Goal: Task Accomplishment & Management: Manage account settings

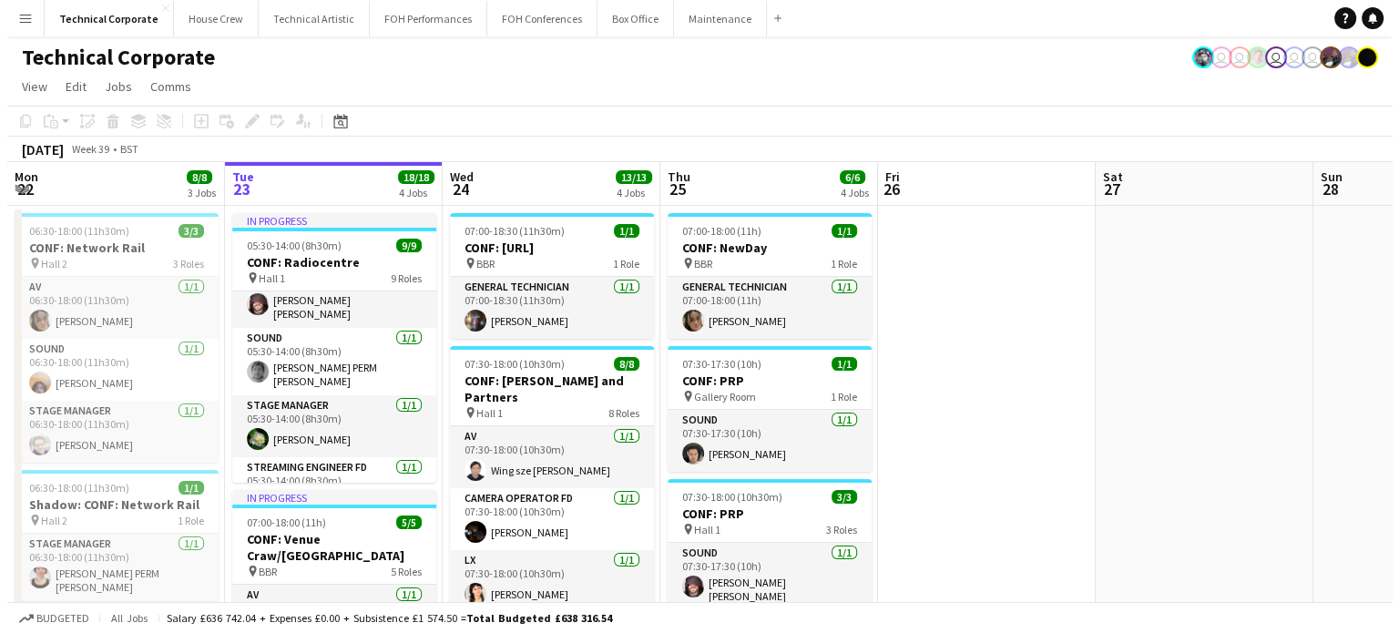
scroll to position [328, 0]
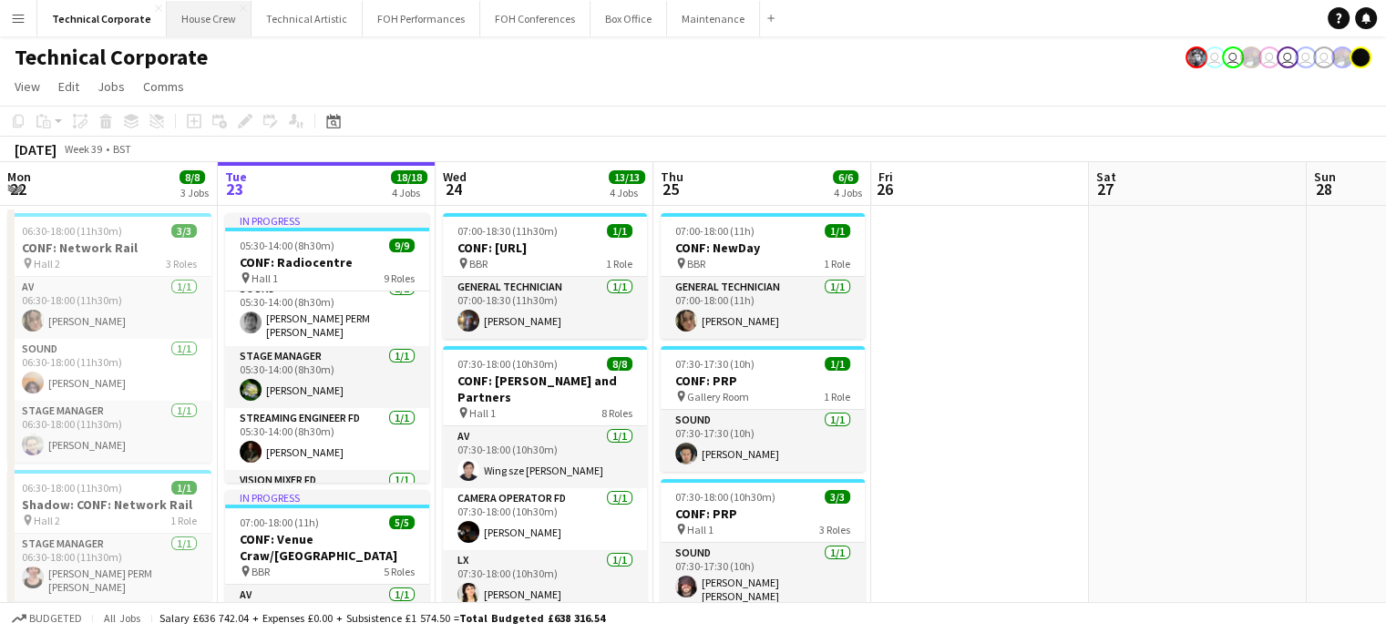
click at [204, 27] on button "House Crew Close" at bounding box center [209, 19] width 85 height 36
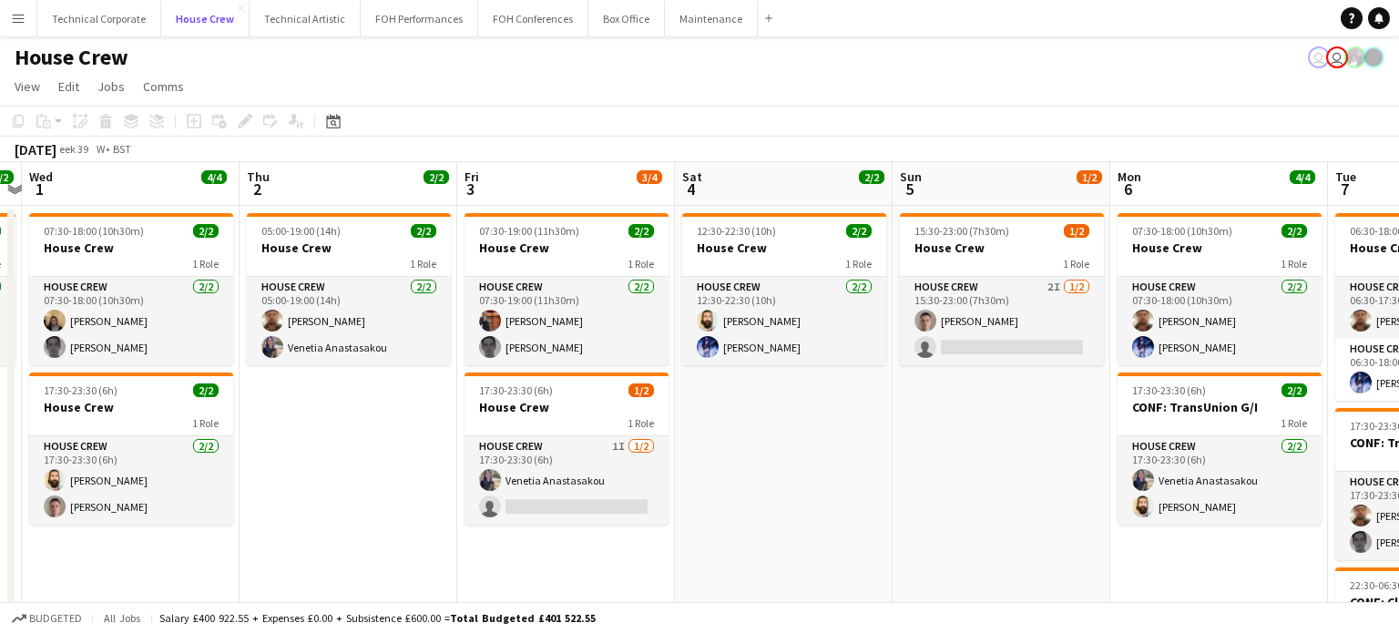
scroll to position [0, 542]
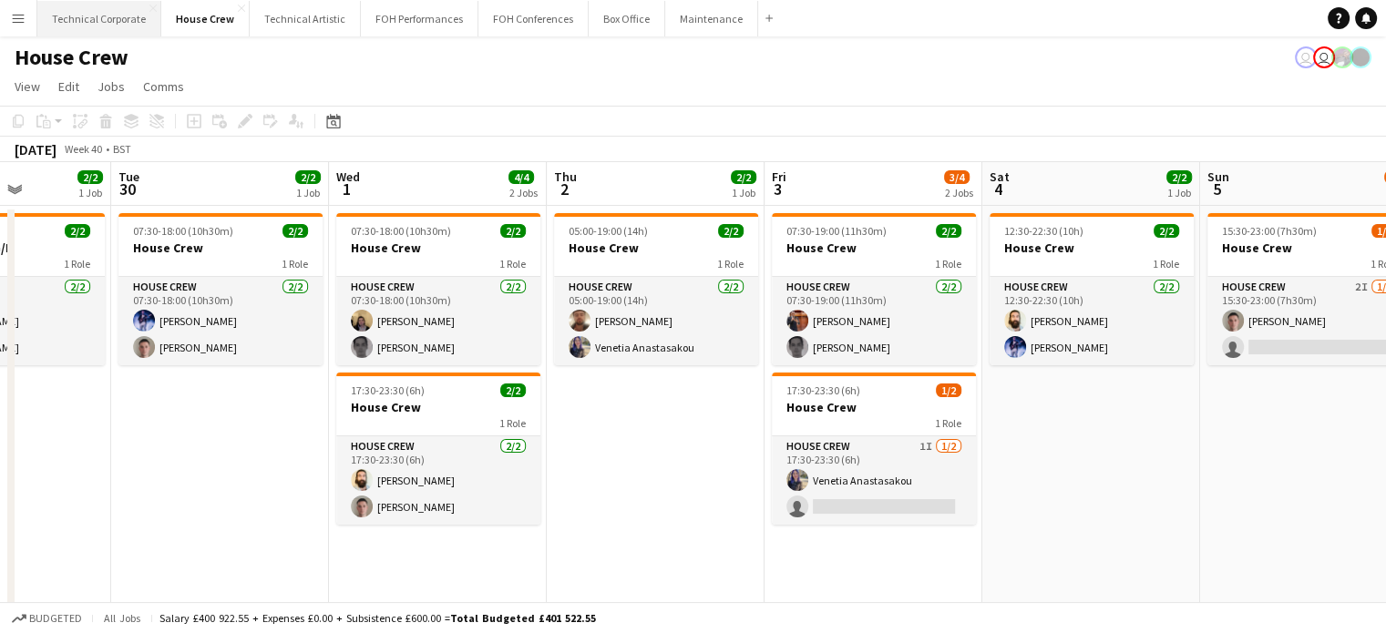
click at [84, 19] on button "Technical Corporate Close" at bounding box center [99, 19] width 124 height 36
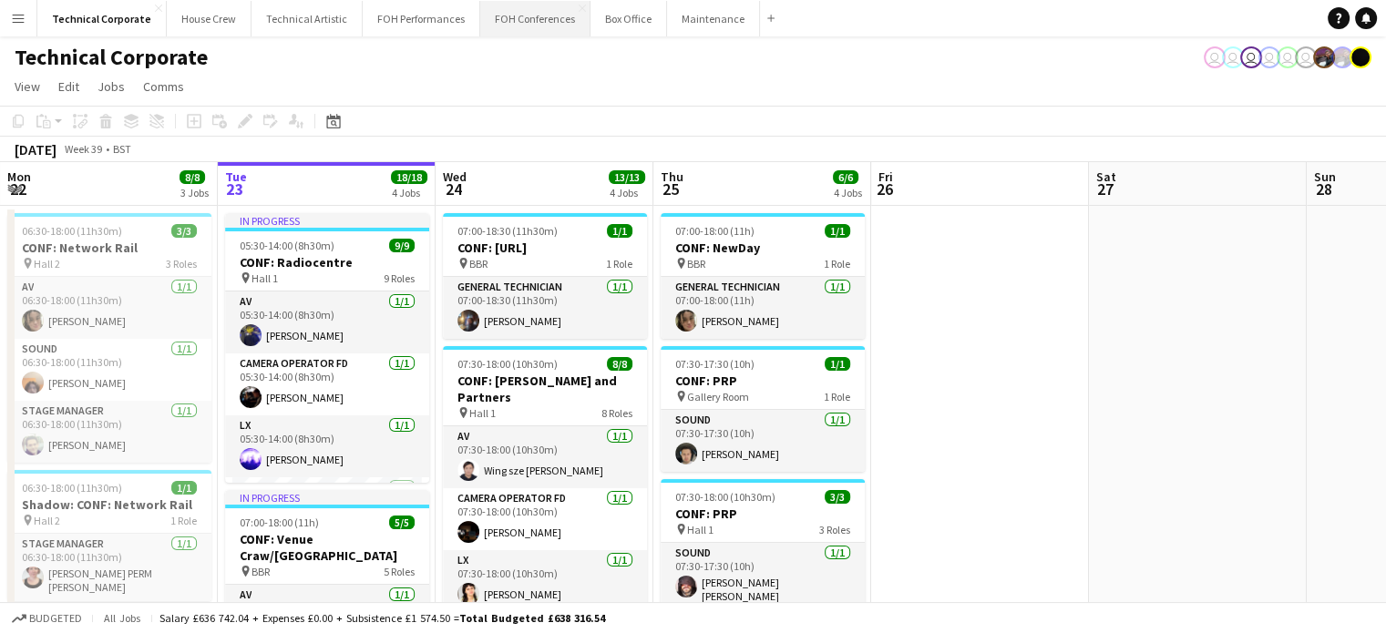
click at [531, 19] on button "FOH Conferences Close" at bounding box center [535, 19] width 110 height 36
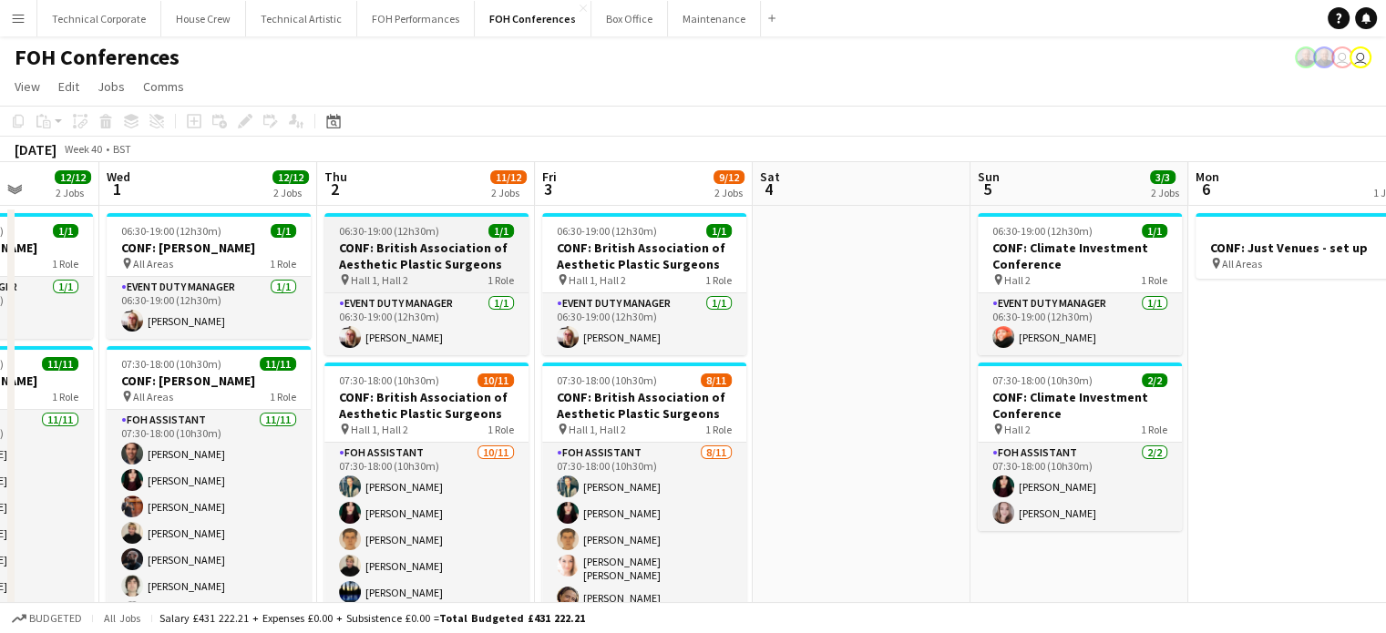
click at [384, 247] on h3 "CONF: British Association of Aesthetic Plastic Surgeons" at bounding box center [426, 256] width 204 height 33
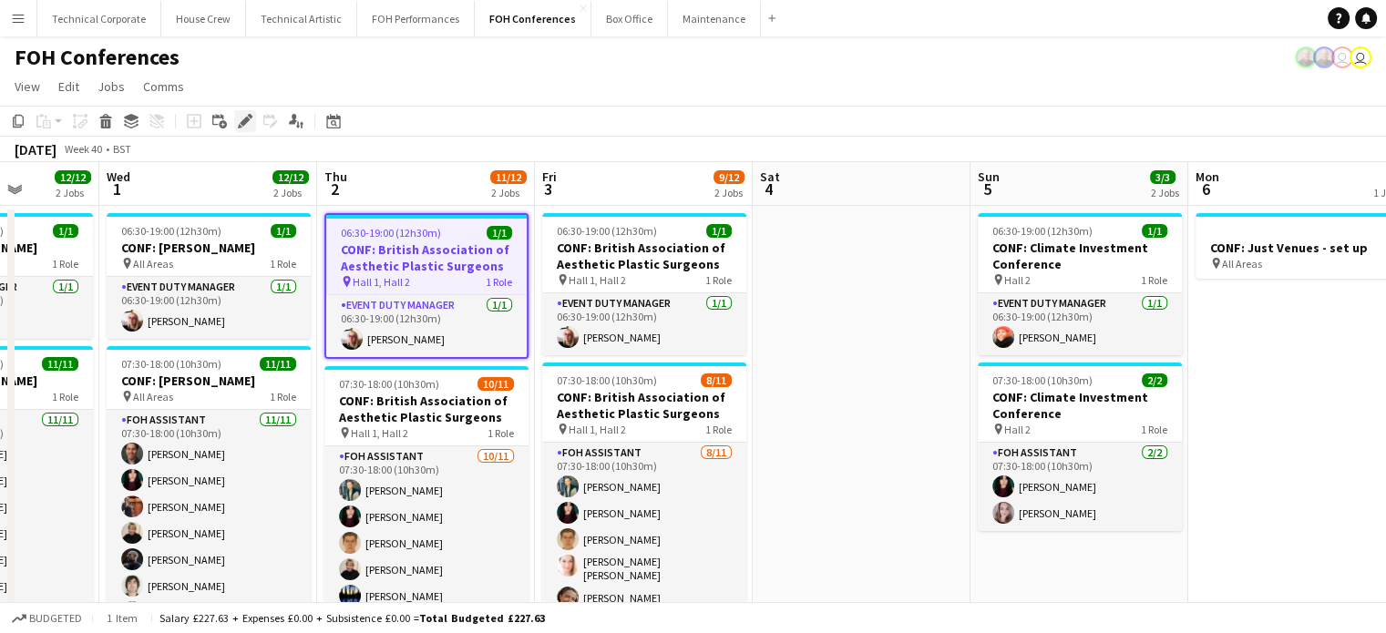
click at [246, 121] on icon at bounding box center [245, 122] width 10 height 10
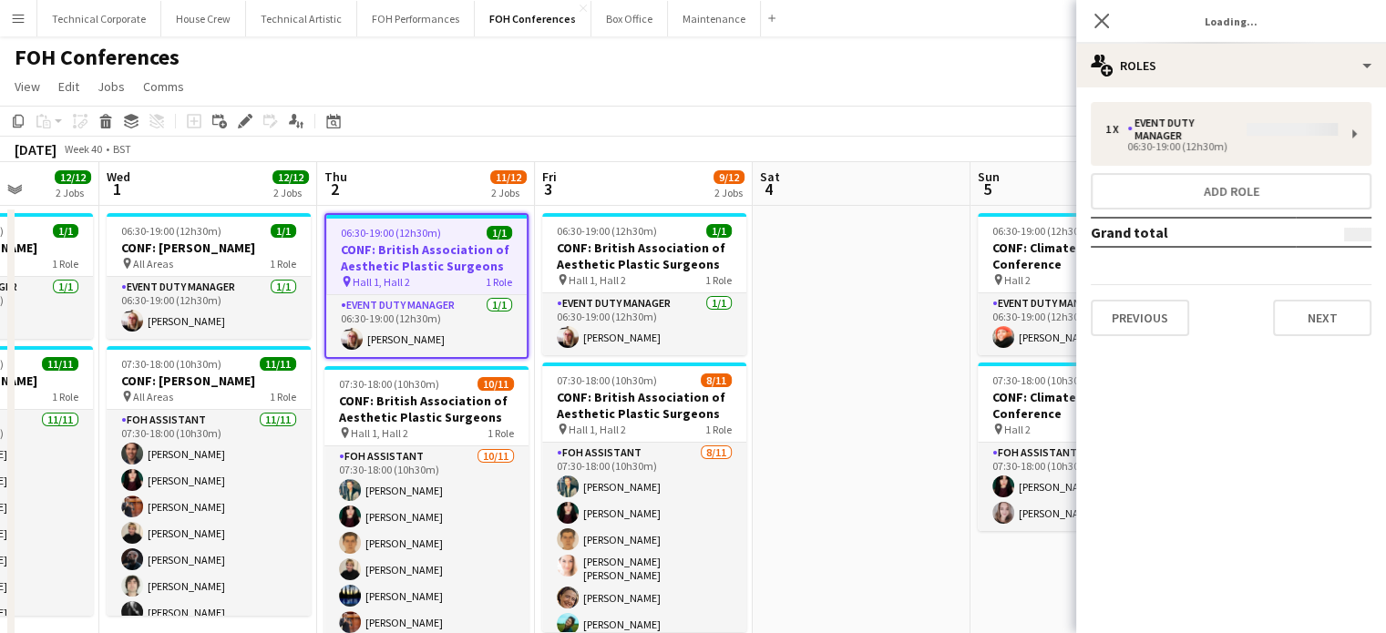
type input "**********"
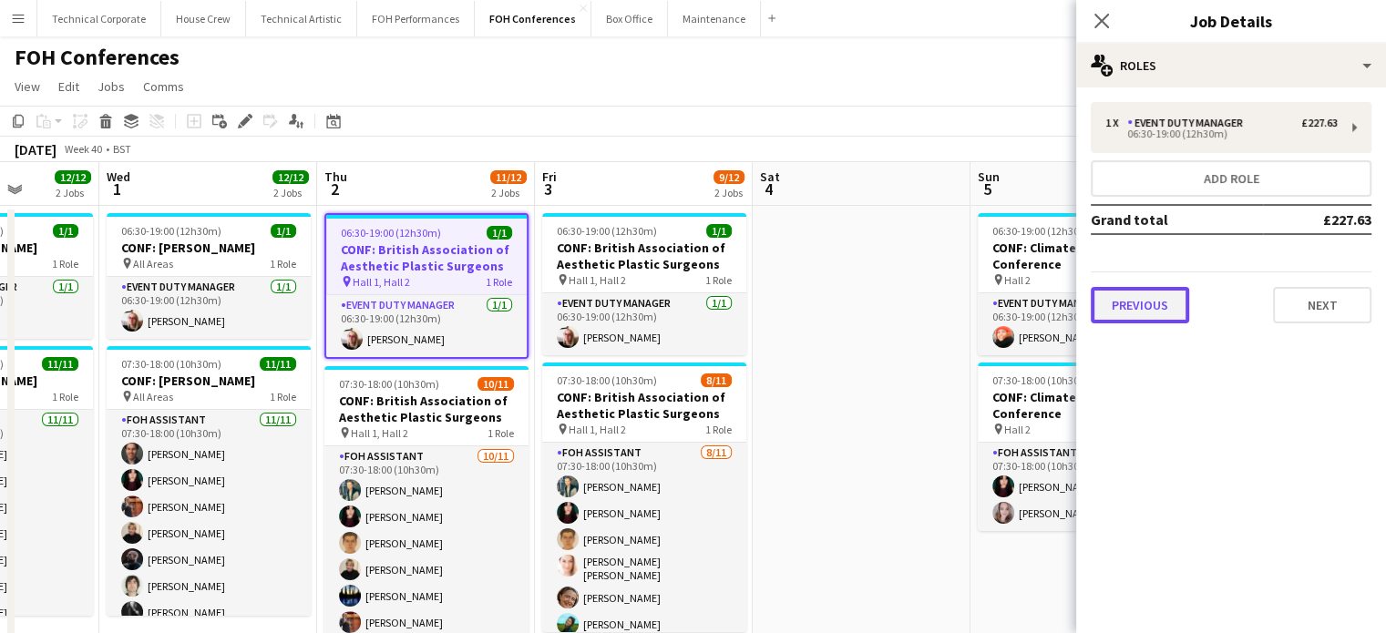
click at [1119, 306] on button "Previous" at bounding box center [1140, 305] width 98 height 36
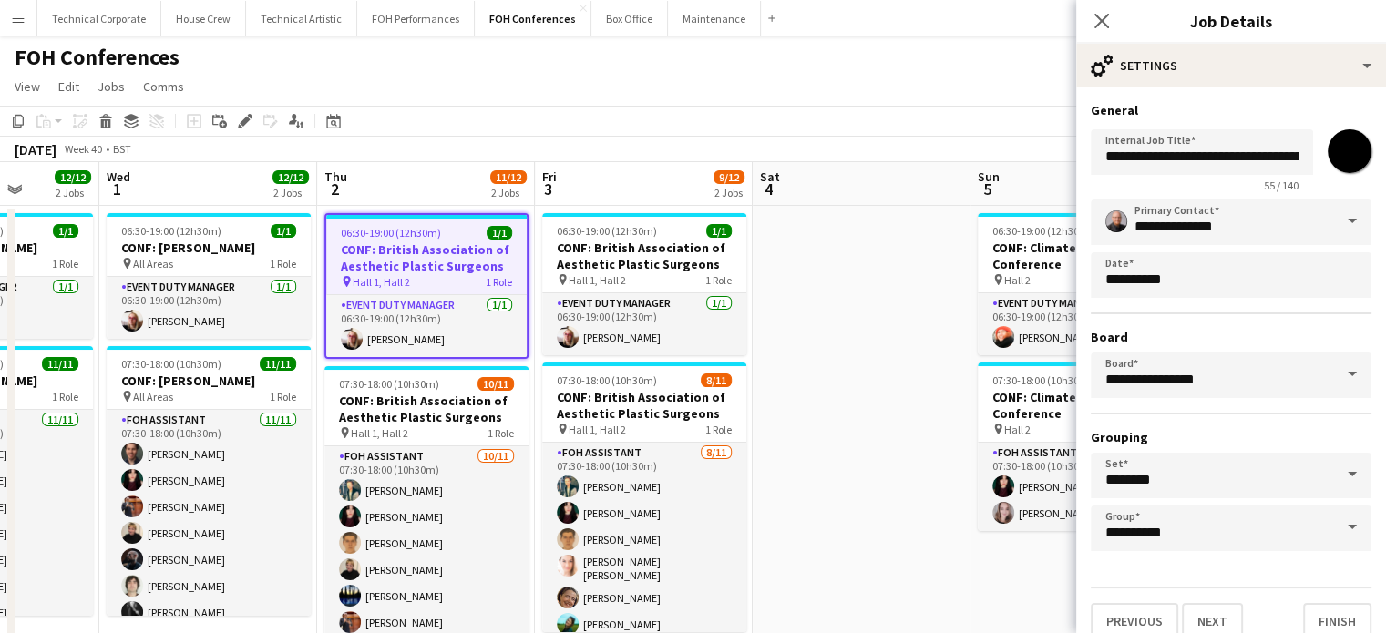
scroll to position [16, 0]
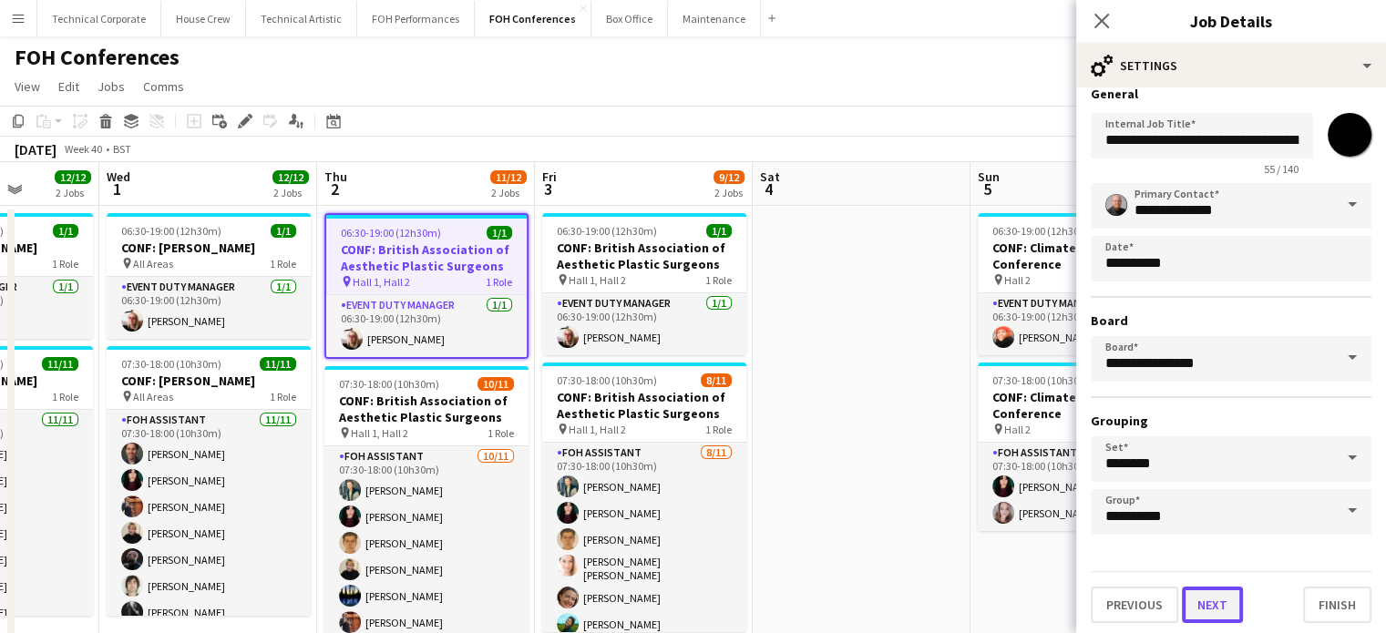
click at [1196, 608] on button "Next" at bounding box center [1212, 605] width 61 height 36
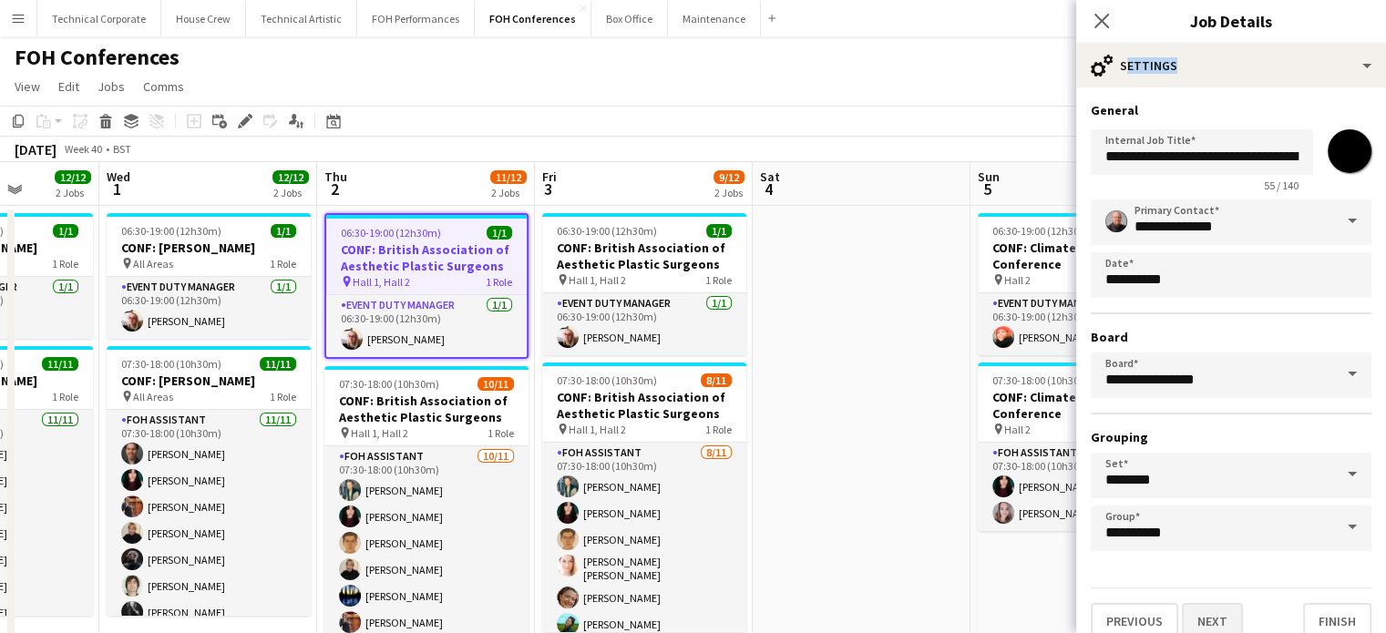
click at [1196, 87] on mat-expansion-panel "pencil3 General details 1 x Event Duty Manager £227.63 06:30-19:00 (12h30m) Add…" at bounding box center [1231, 87] width 310 height 0
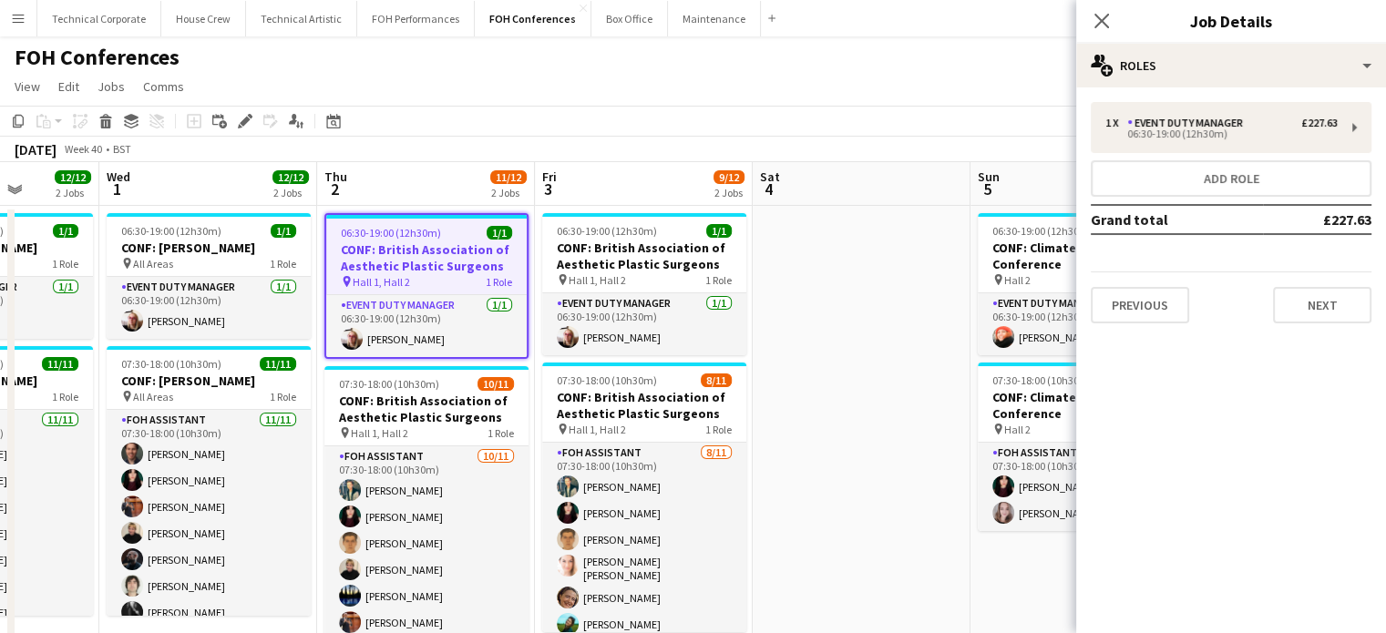
click at [1336, 326] on div "1 x Event Duty Manager £227.63 06:30-19:00 (12h30m) Add role Grand total £227.6…" at bounding box center [1231, 212] width 310 height 251
click at [1316, 309] on button "Next" at bounding box center [1322, 305] width 98 height 36
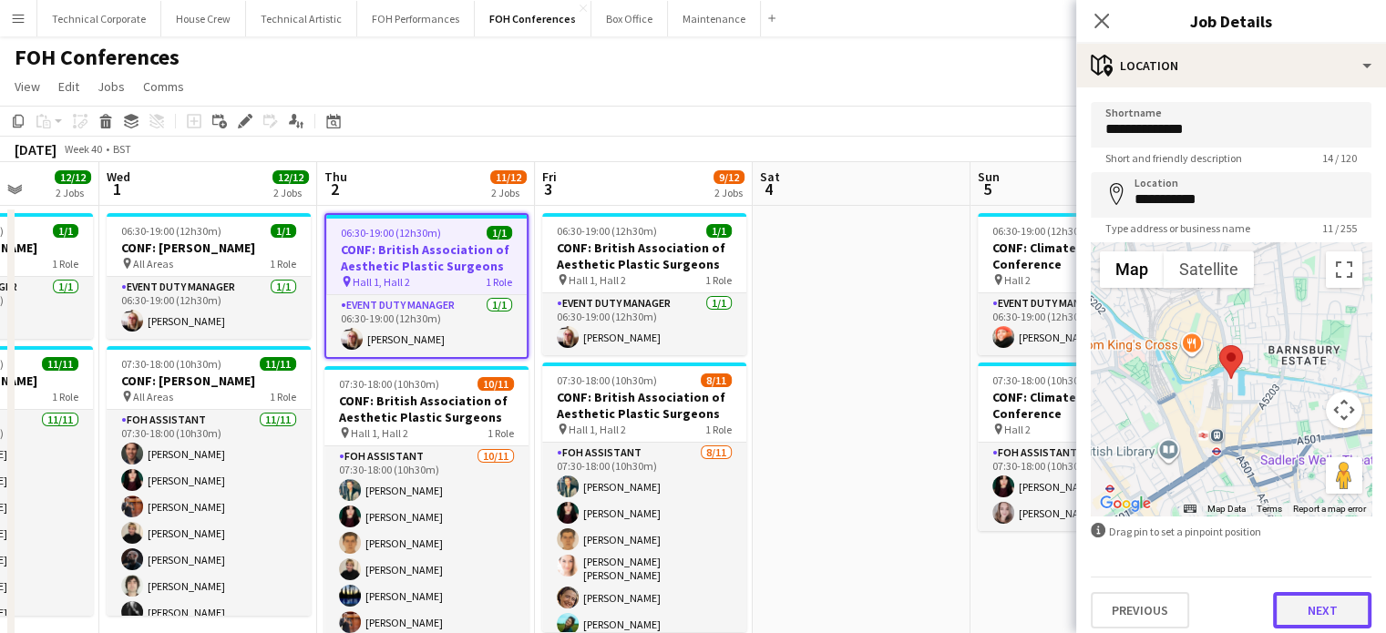
click at [1326, 610] on button "Next" at bounding box center [1322, 610] width 98 height 36
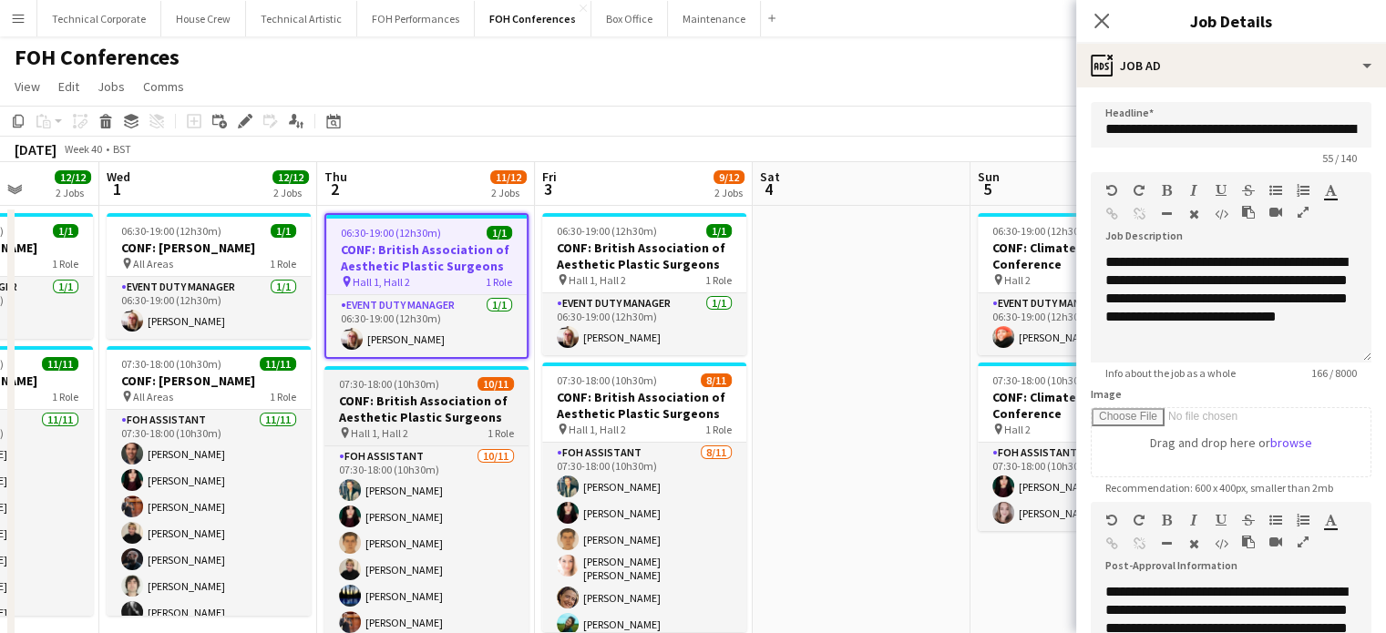
click at [392, 436] on span "Hall 1, Hall 2" at bounding box center [379, 433] width 57 height 14
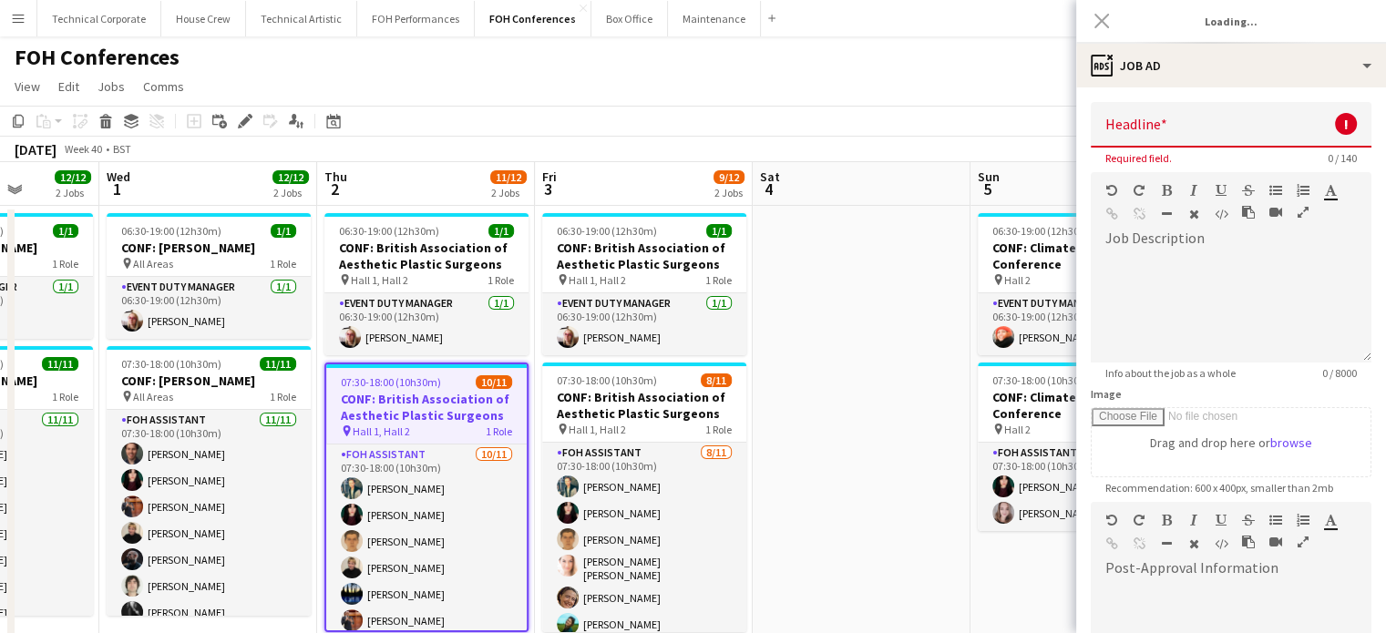
type input "**********"
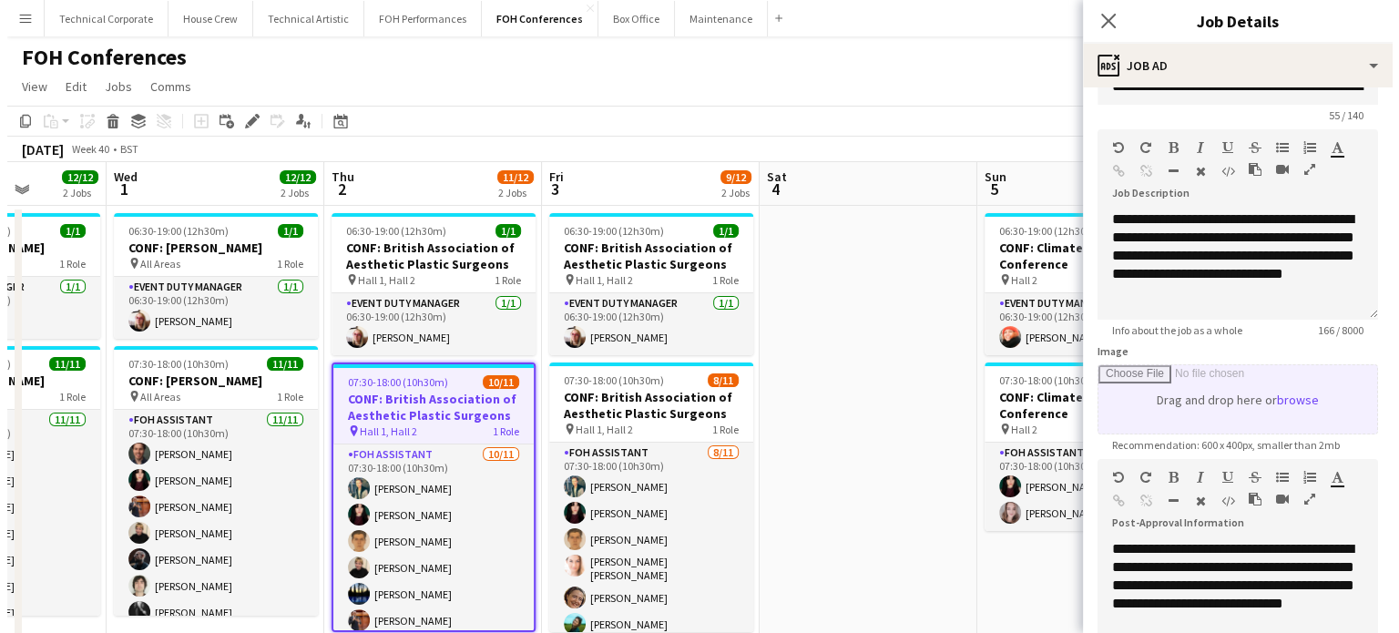
scroll to position [44, 0]
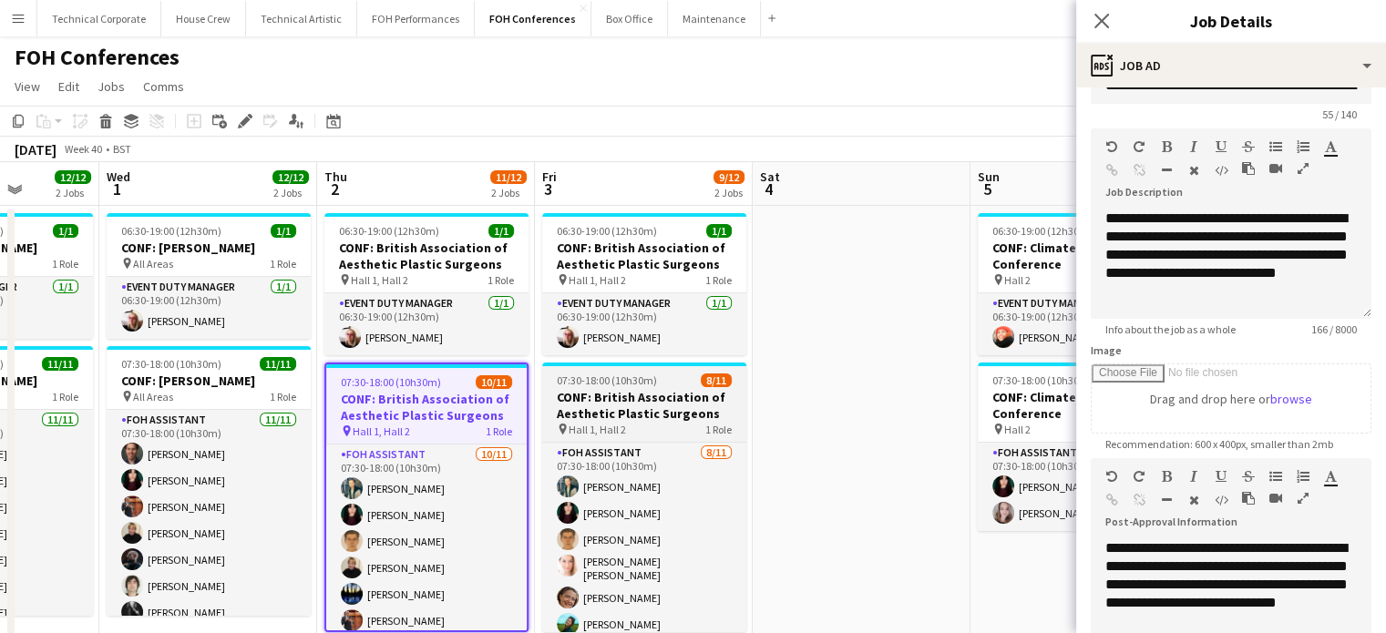
click at [656, 399] on h3 "CONF: British Association of Aesthetic Plastic Surgeons" at bounding box center [644, 405] width 204 height 33
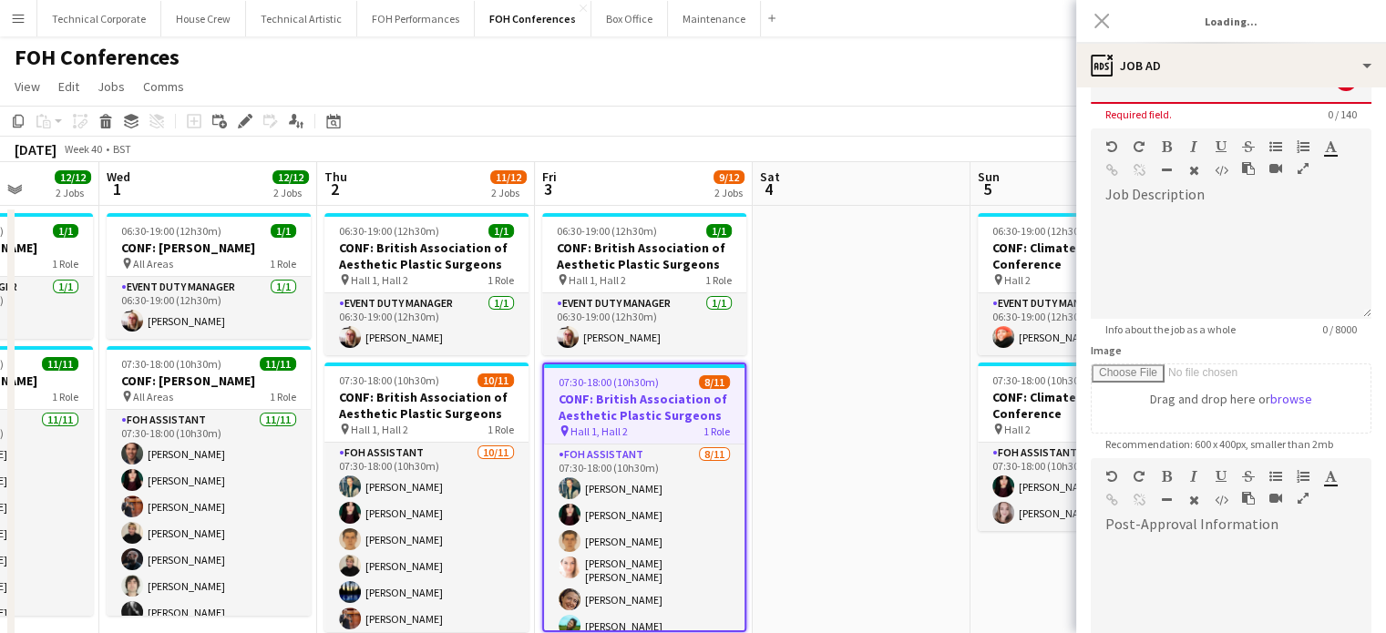
type input "**********"
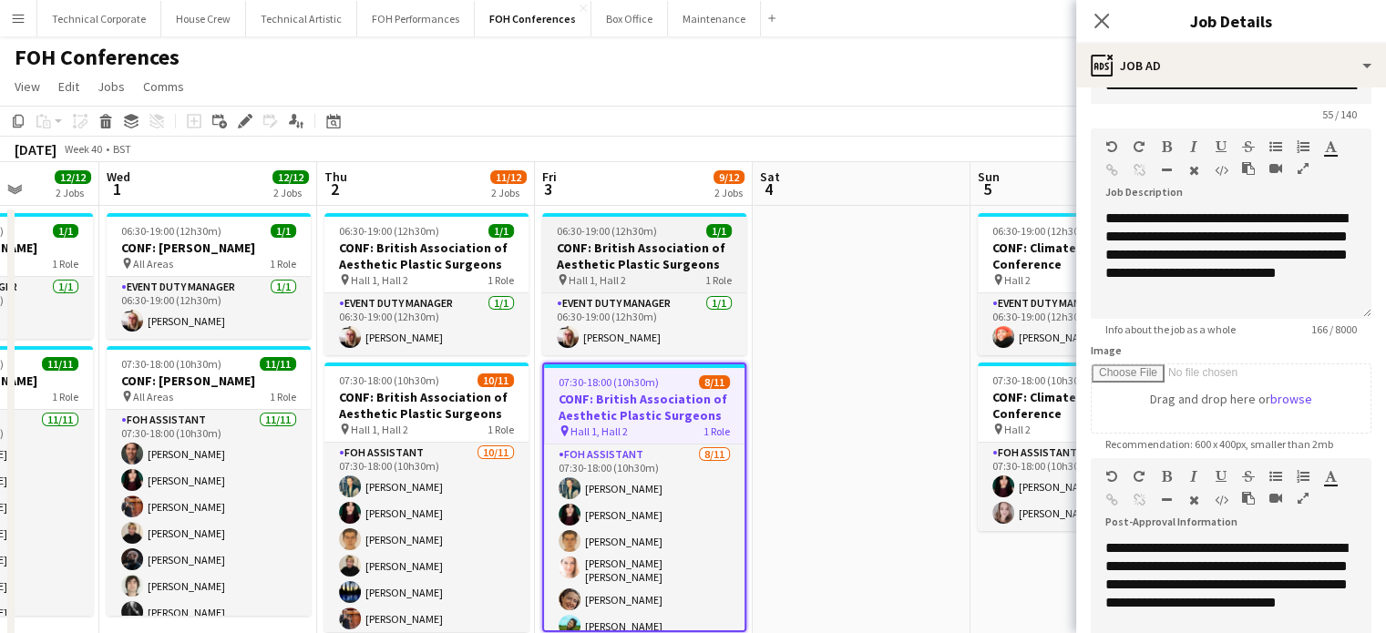
click at [652, 239] on app-job-card "06:30-19:00 (12h30m) 1/1 CONF: British Association of Aesthetic Plastic Surgeon…" at bounding box center [644, 284] width 204 height 142
type input "**********"
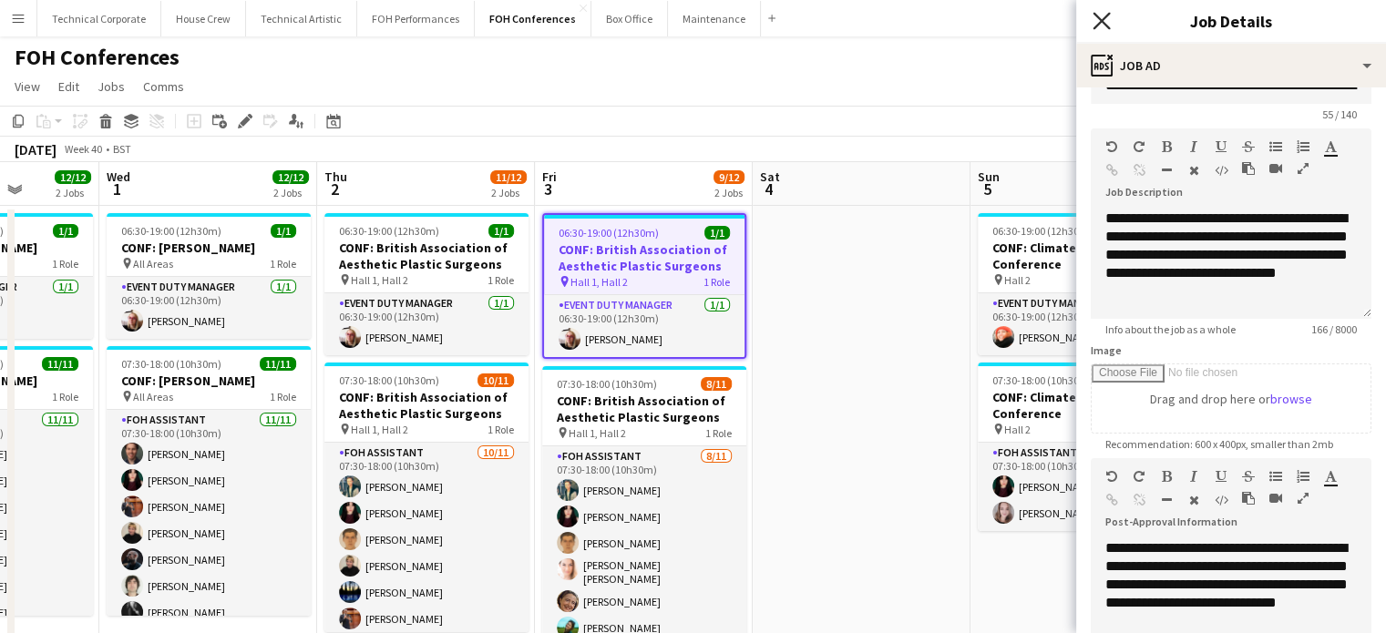
click at [1101, 17] on icon "Close pop-in" at bounding box center [1100, 20] width 17 height 17
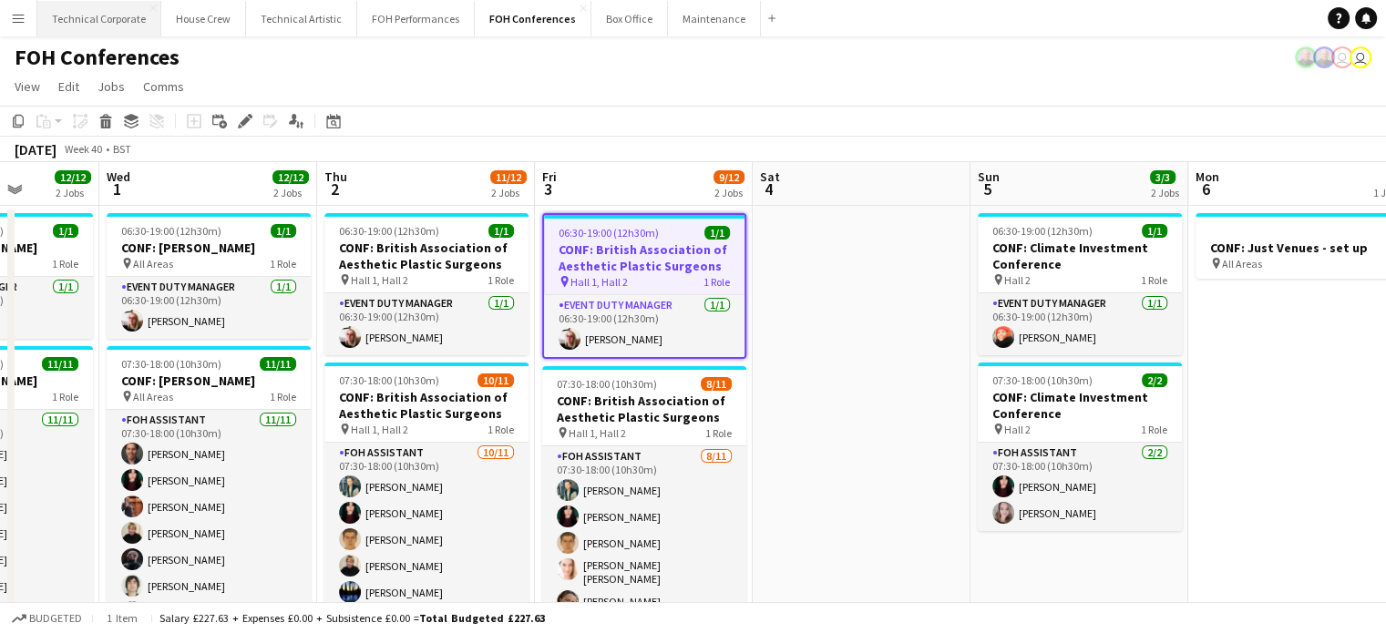
click at [85, 24] on button "Technical Corporate Close" at bounding box center [99, 19] width 124 height 36
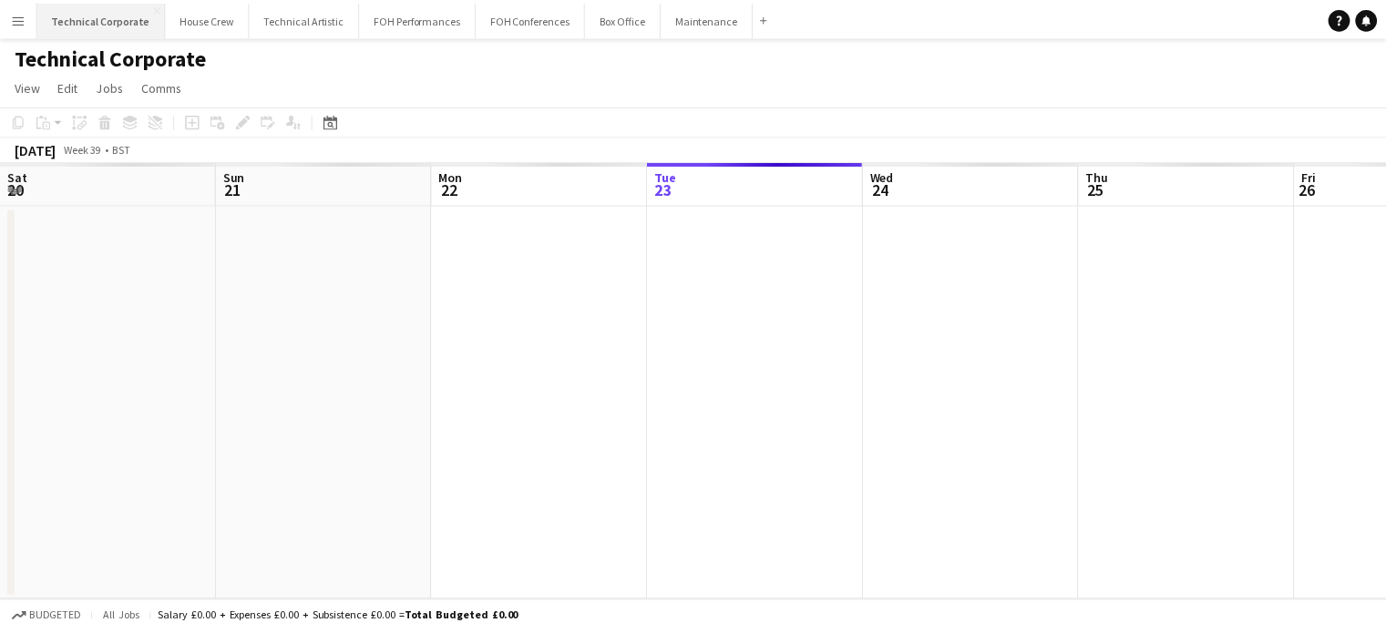
scroll to position [0, 435]
